Goal: Task Accomplishment & Management: Complete application form

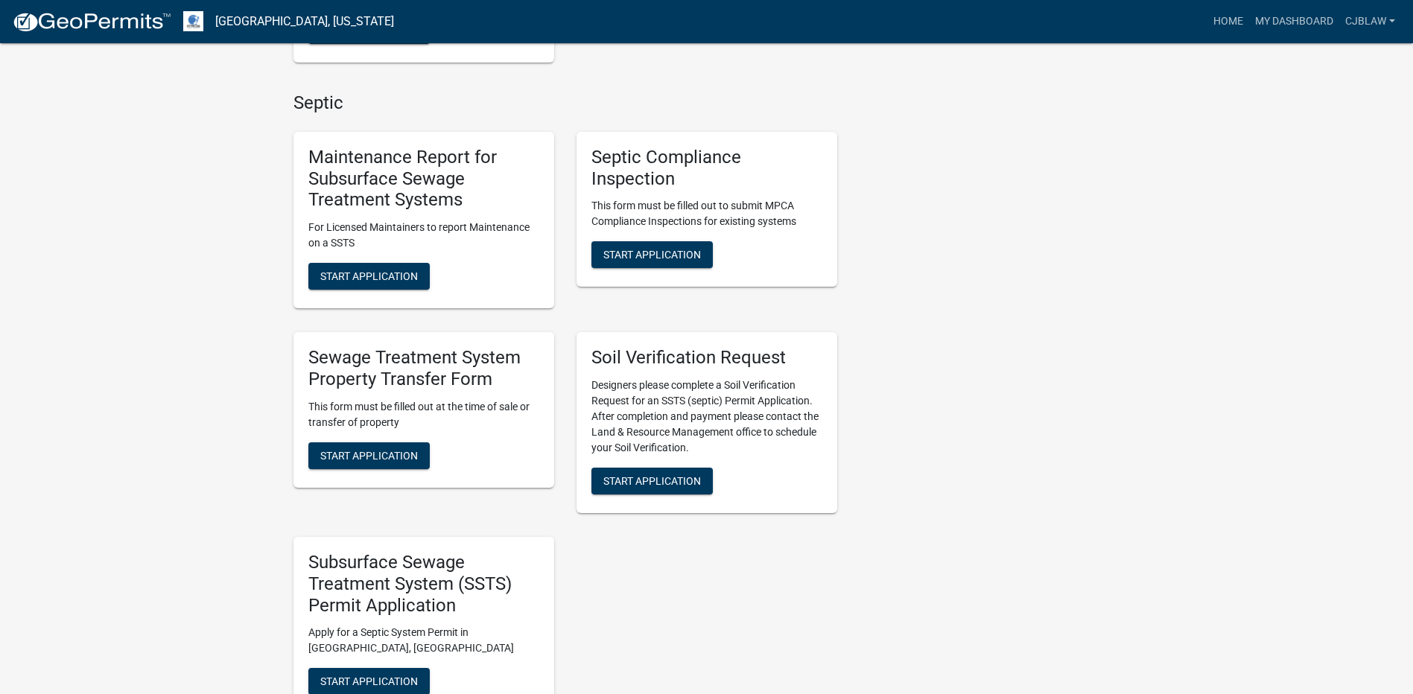
scroll to position [670, 0]
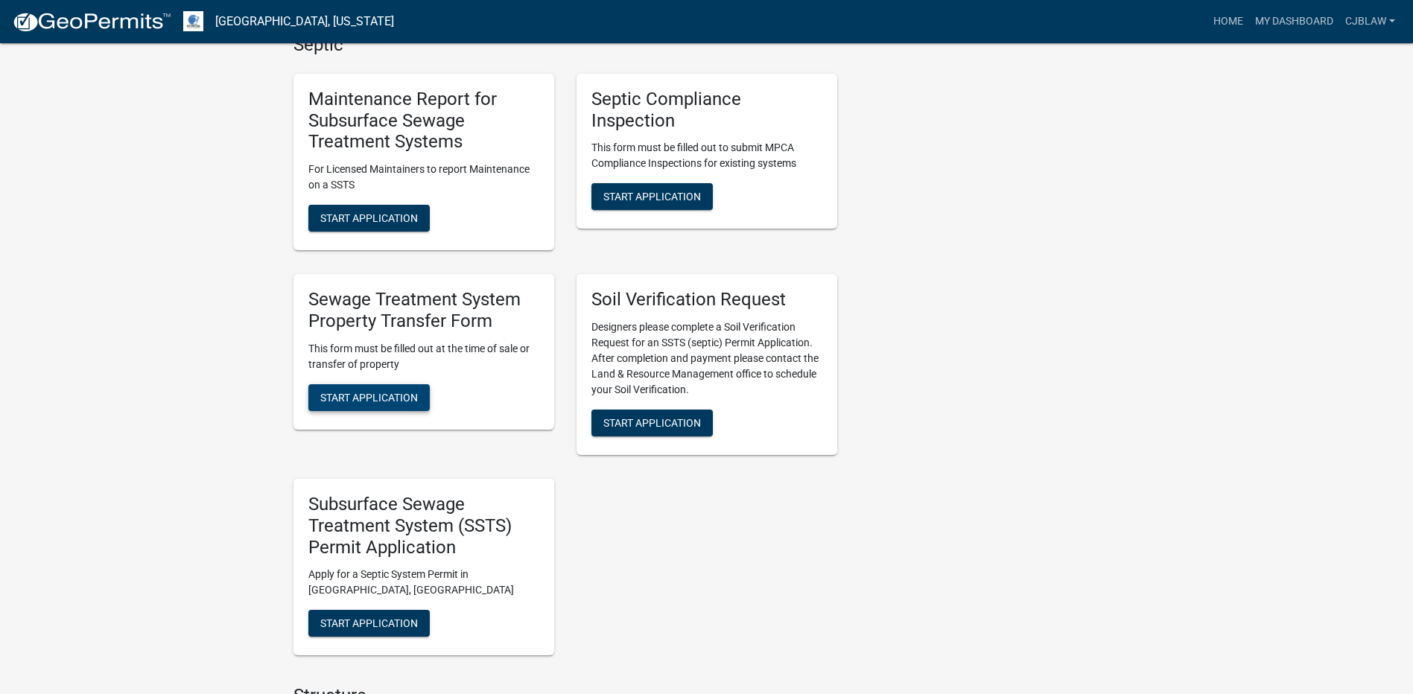
click at [381, 399] on span "Start Application" at bounding box center [369, 397] width 98 height 12
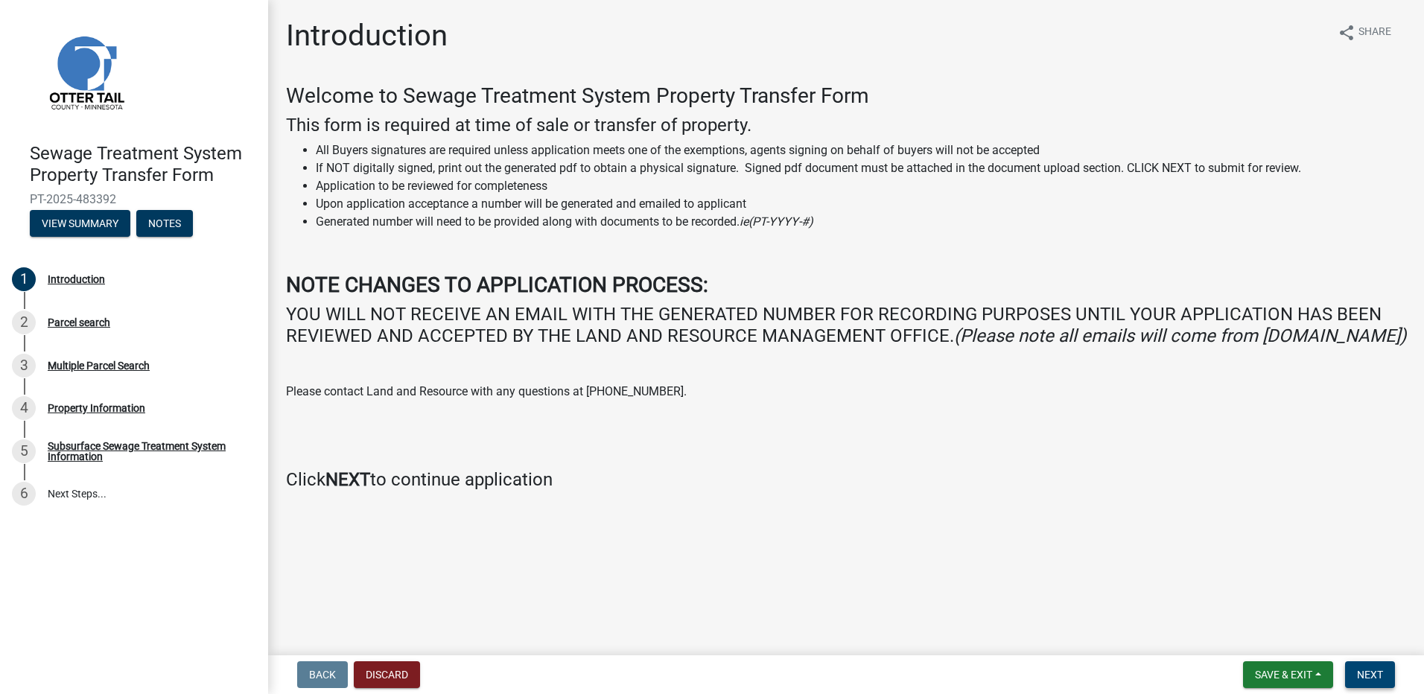
drag, startPoint x: 1359, startPoint y: 664, endPoint x: 1335, endPoint y: 651, distance: 27.0
click at [1359, 664] on button "Next" at bounding box center [1370, 674] width 50 height 27
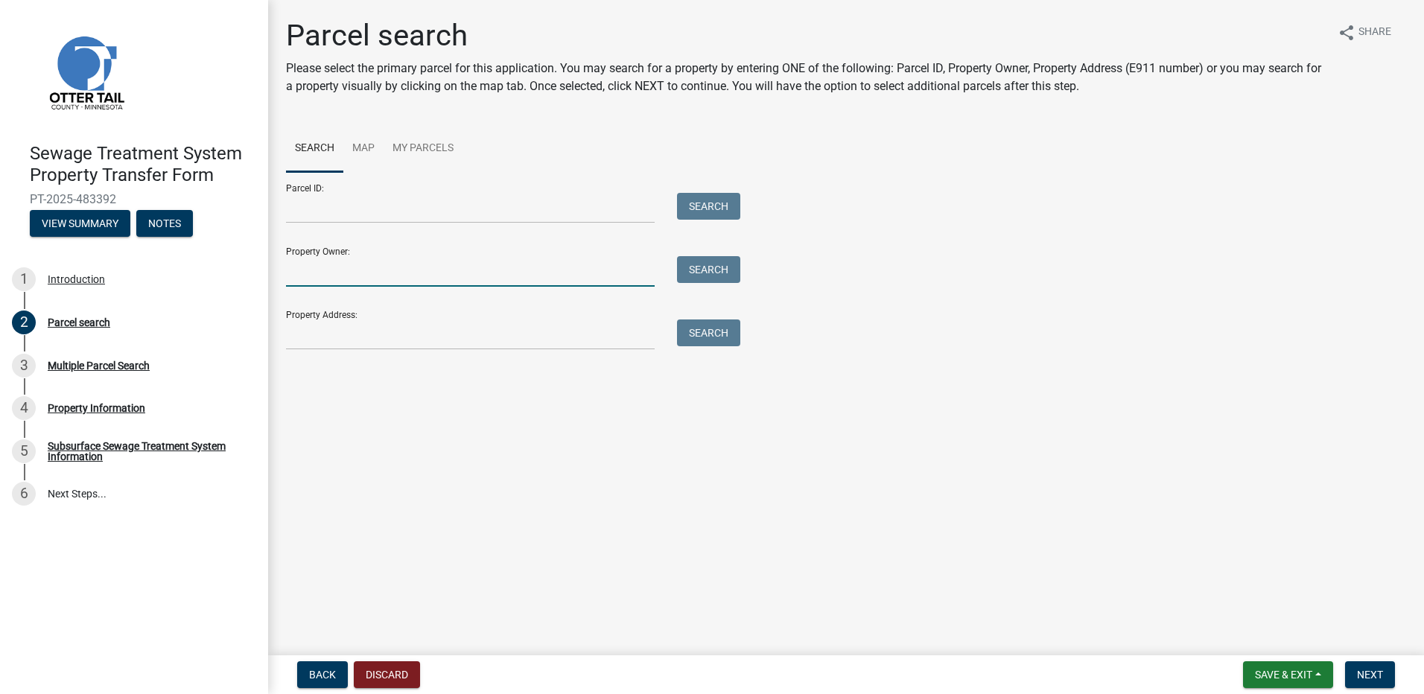
click at [327, 272] on input "Property Owner:" at bounding box center [470, 271] width 369 height 31
type input "[PERSON_NAME]"
click at [677, 256] on button "Search" at bounding box center [708, 269] width 63 height 27
click at [227, 282] on div "Sewage Treatment System Property Transfer Form PT-2025-483392 View Summary Note…" at bounding box center [712, 347] width 1424 height 694
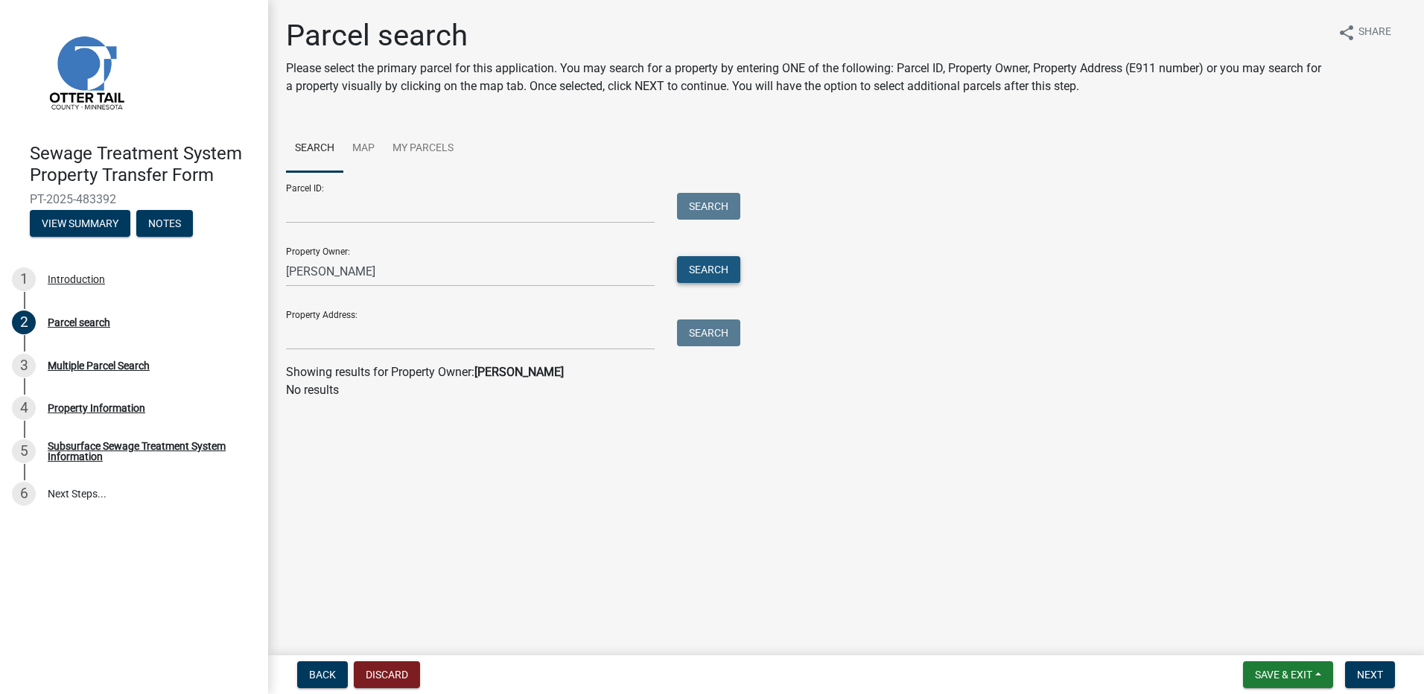
click at [702, 279] on button "Search" at bounding box center [708, 269] width 63 height 27
drag, startPoint x: 381, startPoint y: 274, endPoint x: 324, endPoint y: 273, distance: 56.6
click at [324, 273] on input "[PERSON_NAME]" at bounding box center [470, 271] width 369 height 31
type input "s"
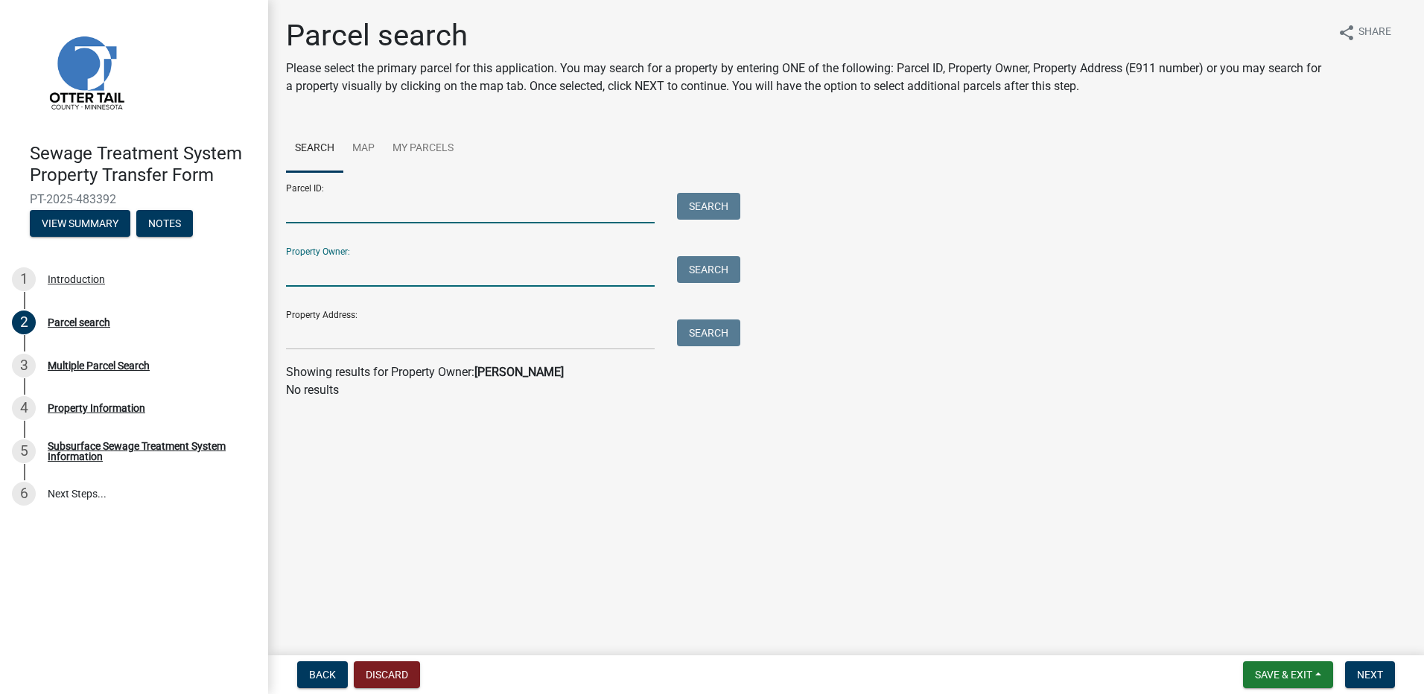
click at [358, 209] on input "Parcel ID:" at bounding box center [470, 208] width 369 height 31
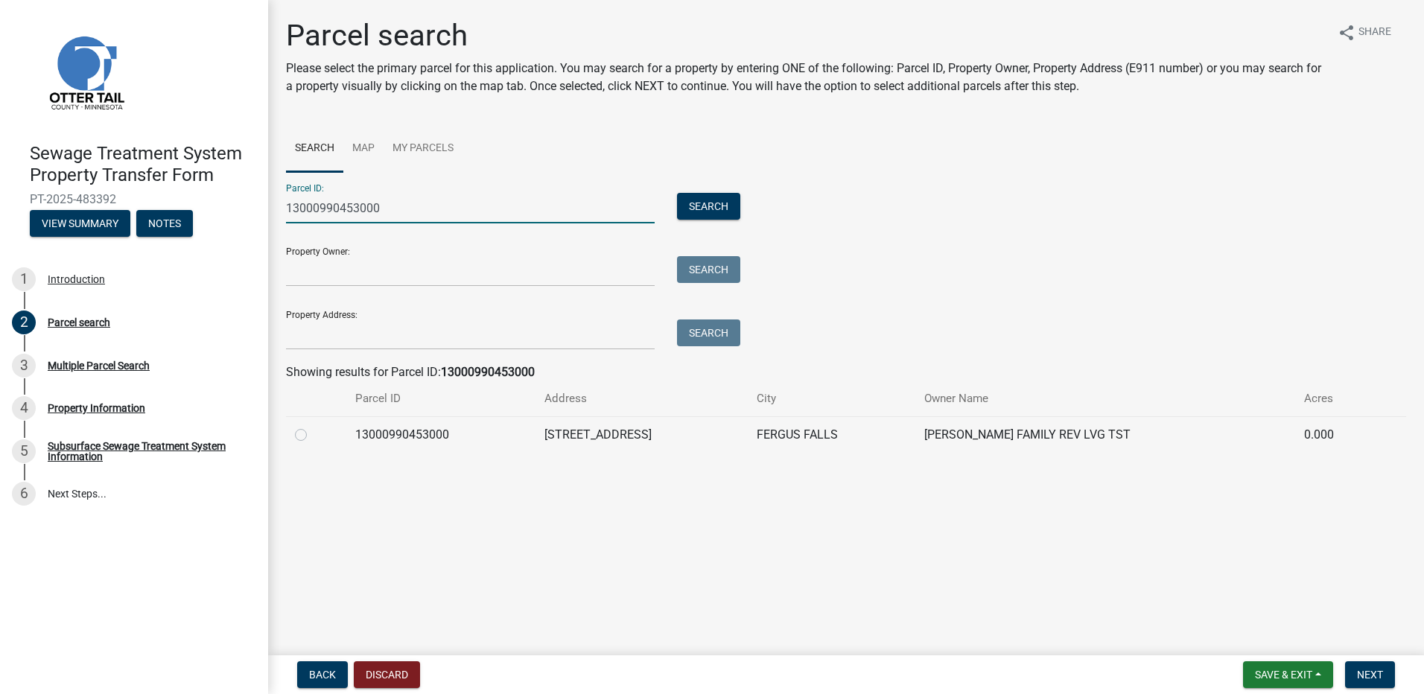
drag, startPoint x: 387, startPoint y: 207, endPoint x: 283, endPoint y: 209, distance: 103.6
click at [283, 209] on div "13000990453000" at bounding box center [470, 208] width 391 height 31
type input "13000990453000"
